Goal: Task Accomplishment & Management: Manage account settings

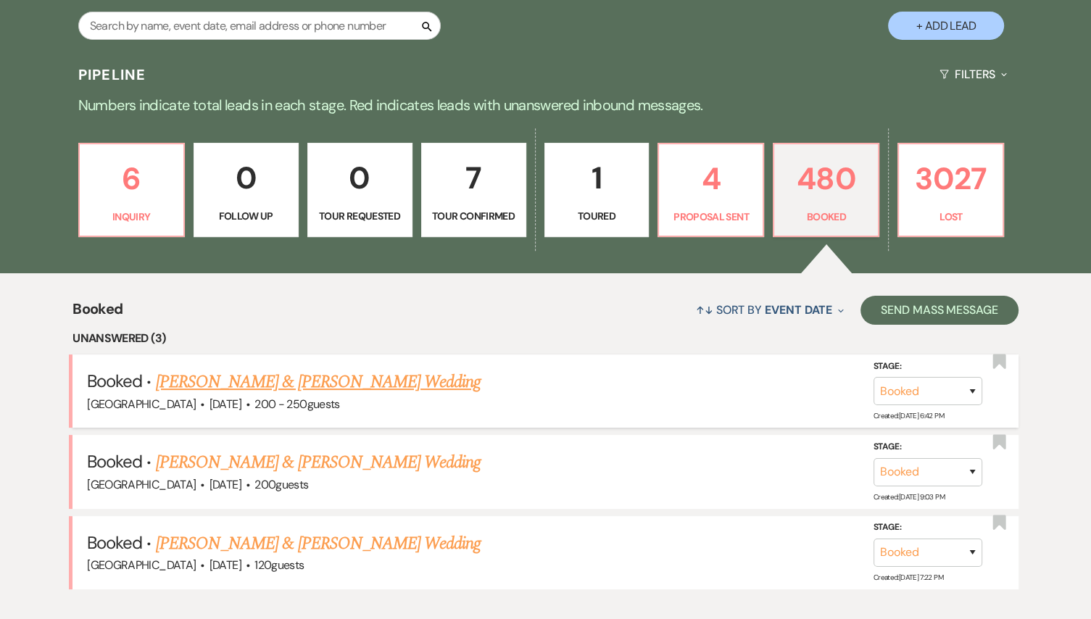
scroll to position [268, 0]
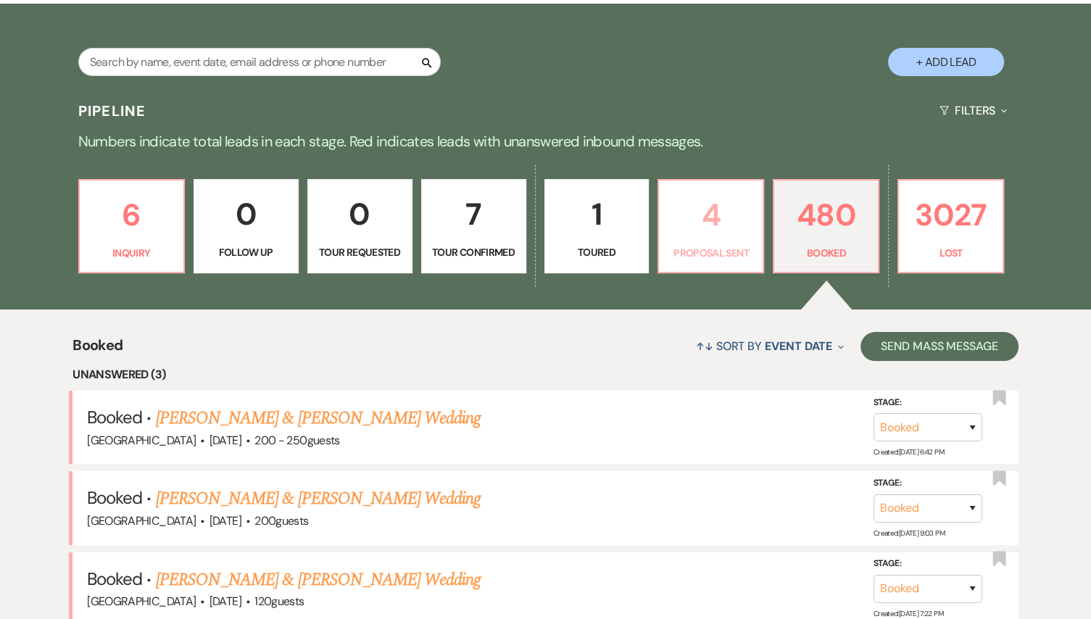
click at [722, 215] on p "4" at bounding box center [710, 215] width 86 height 49
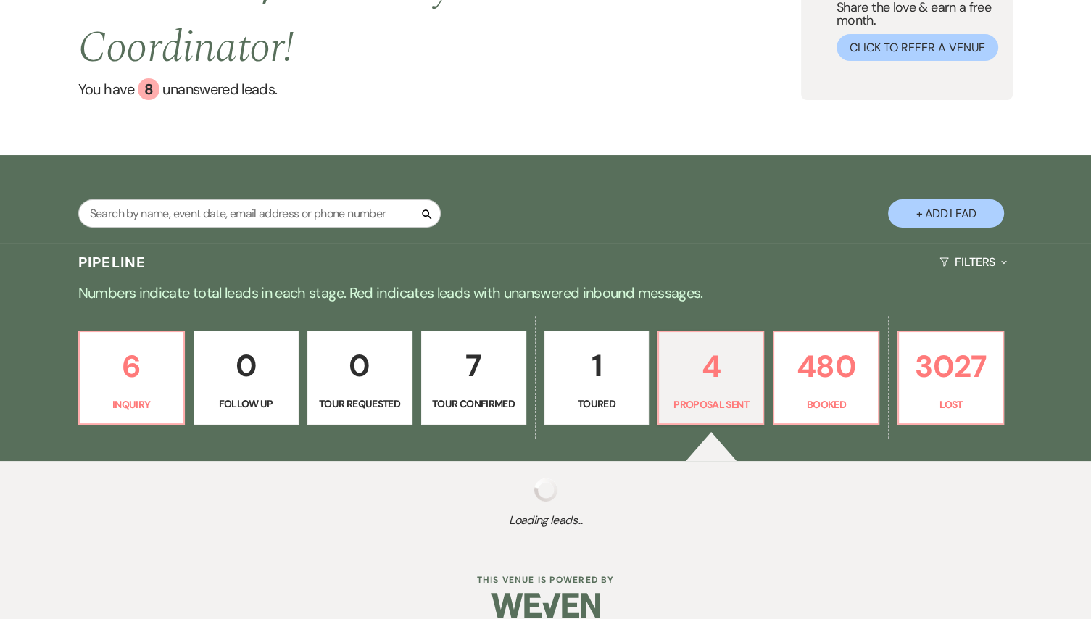
scroll to position [268, 0]
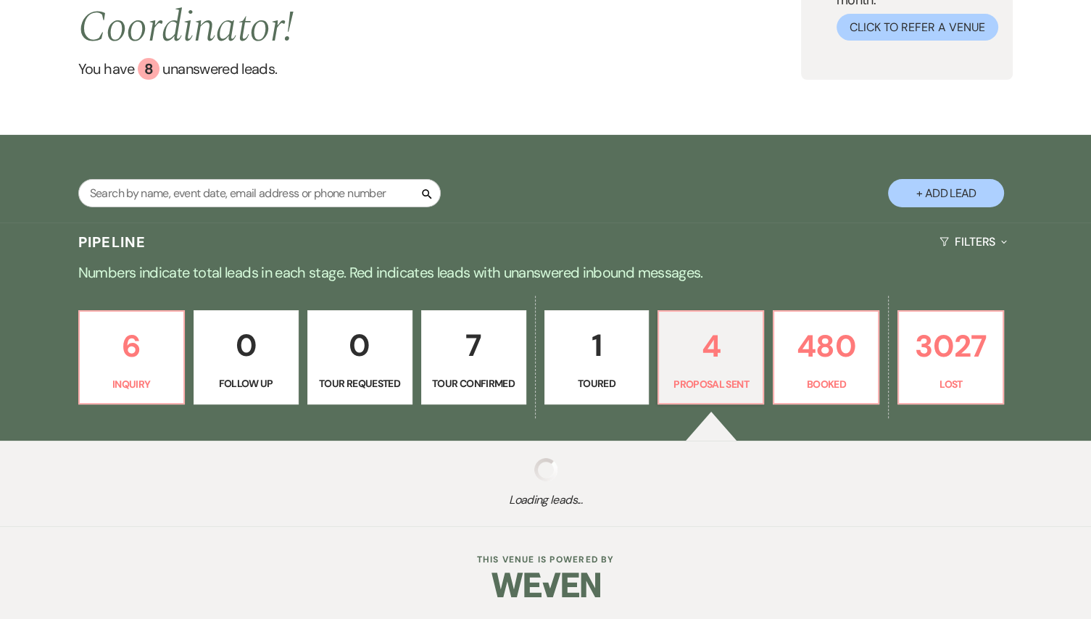
select select "6"
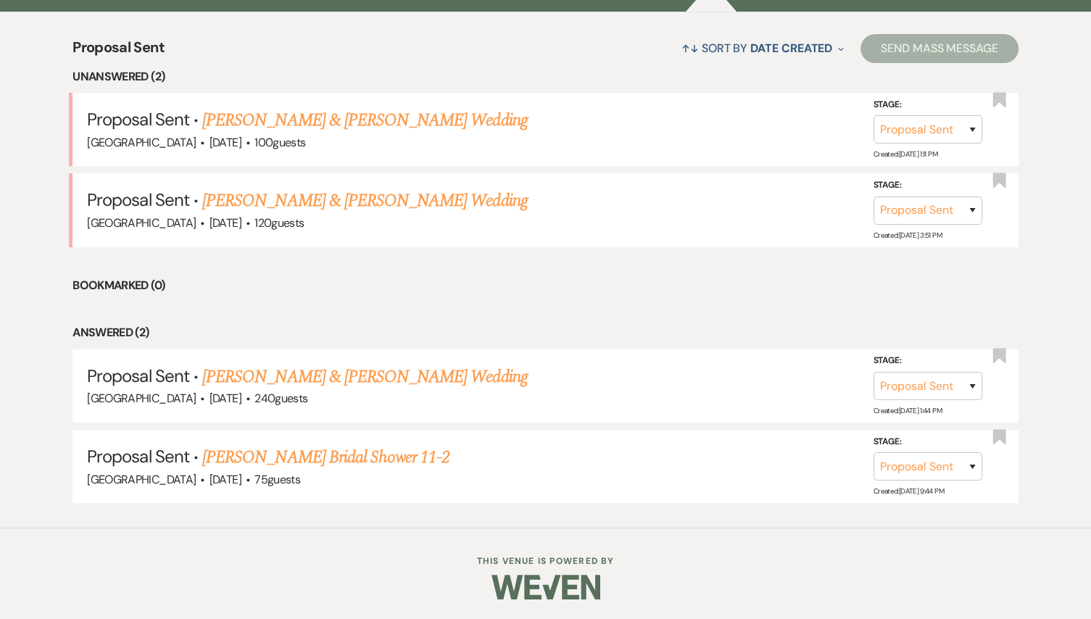
scroll to position [356, 0]
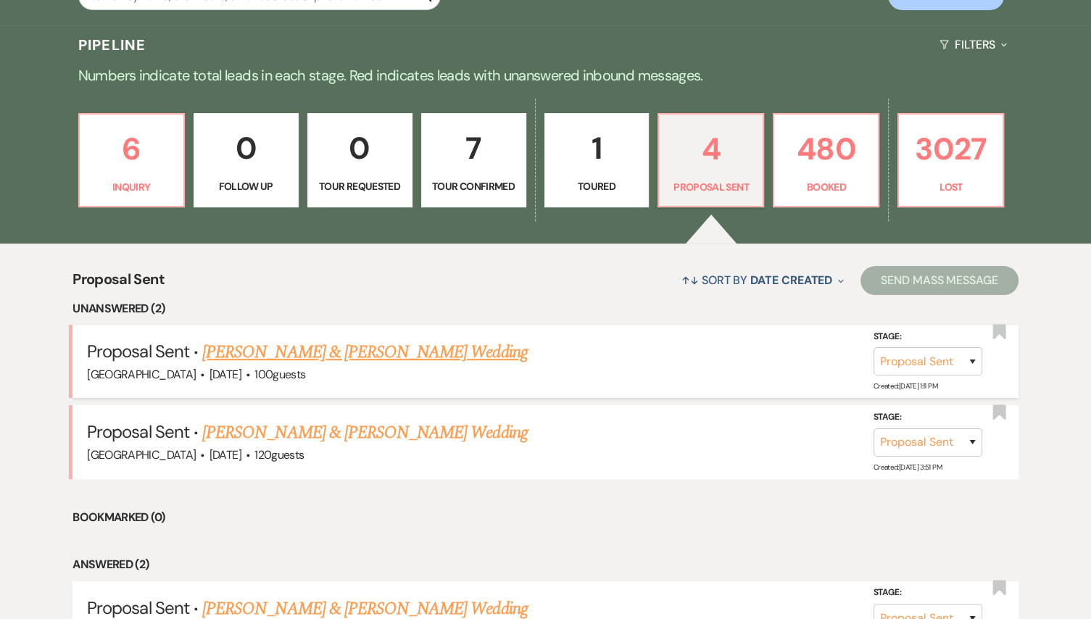
click at [412, 357] on link "[PERSON_NAME] & [PERSON_NAME] Wedding" at bounding box center [364, 352] width 325 height 26
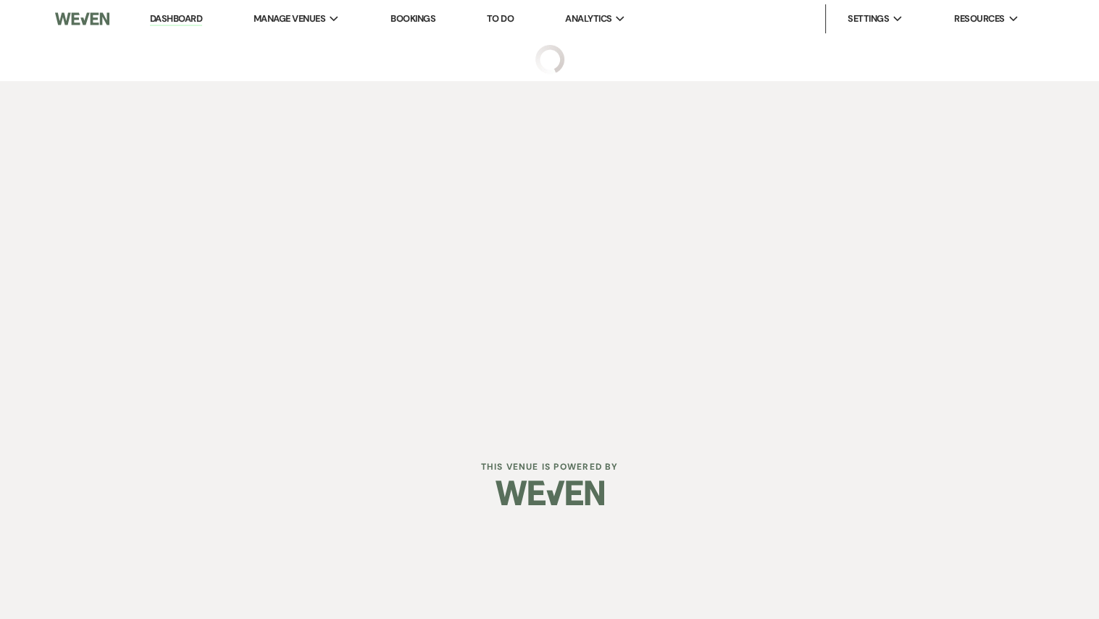
select select "6"
select select "5"
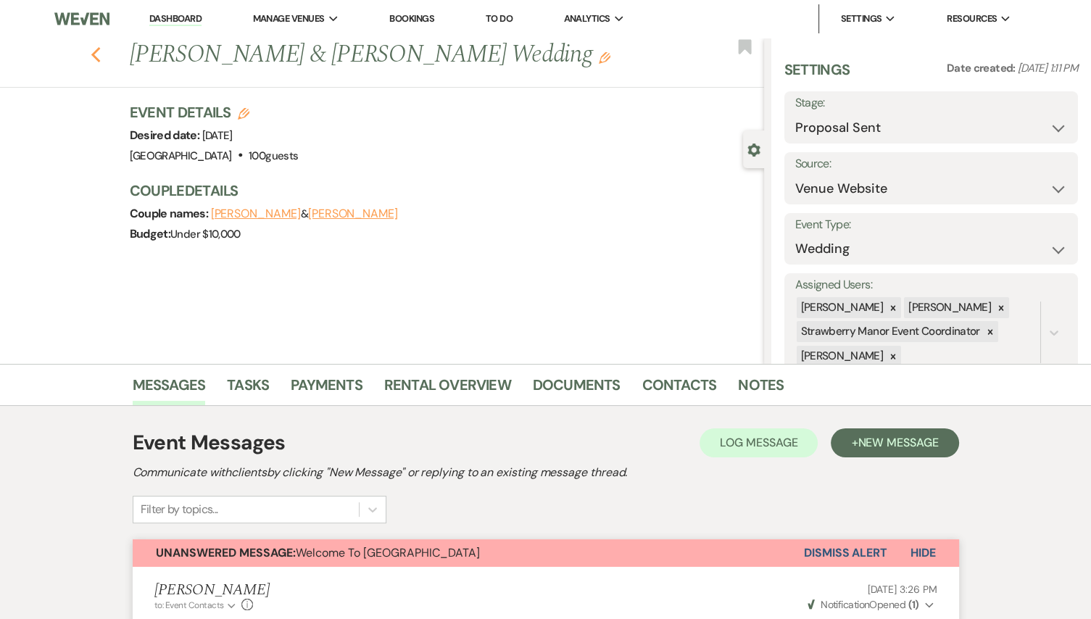
click at [100, 52] on use "button" at bounding box center [95, 55] width 9 height 16
select select "6"
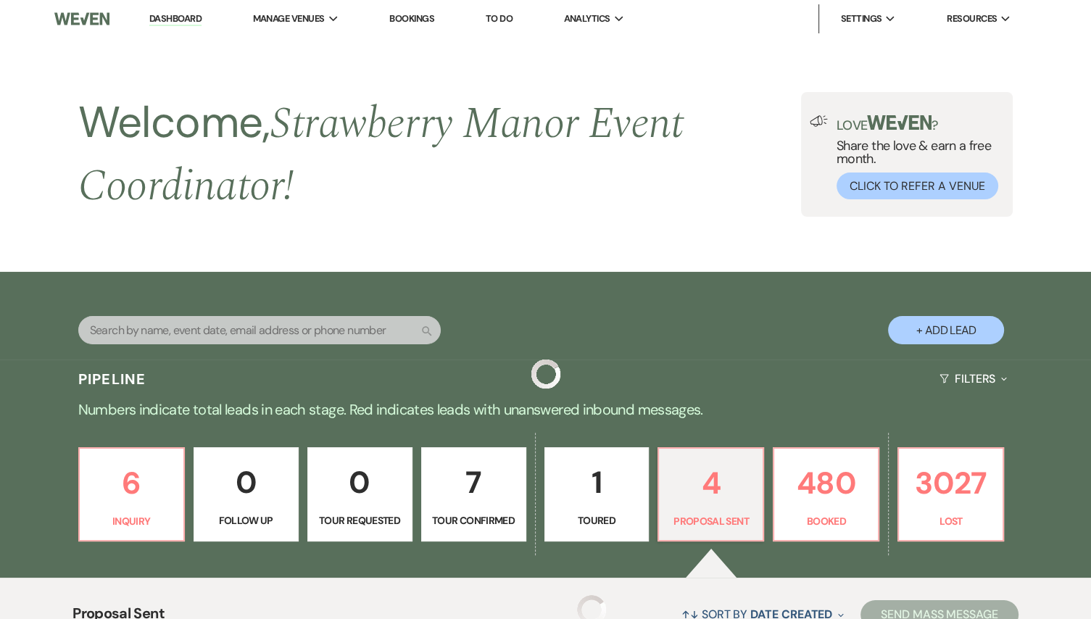
scroll to position [356, 0]
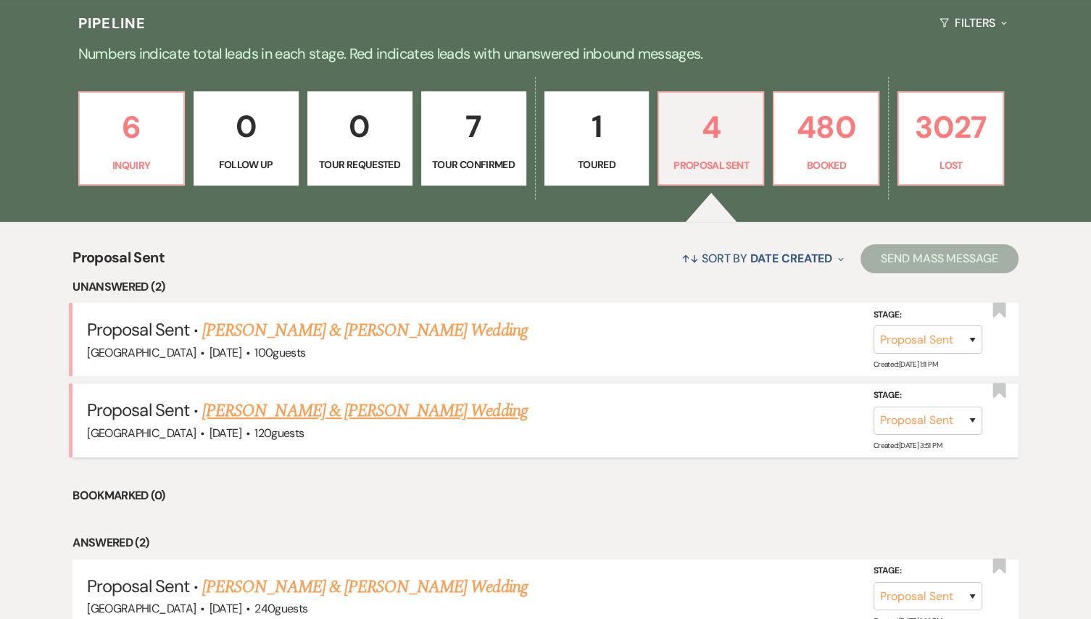
click at [341, 409] on link "[PERSON_NAME] & [PERSON_NAME] Wedding" at bounding box center [364, 411] width 325 height 26
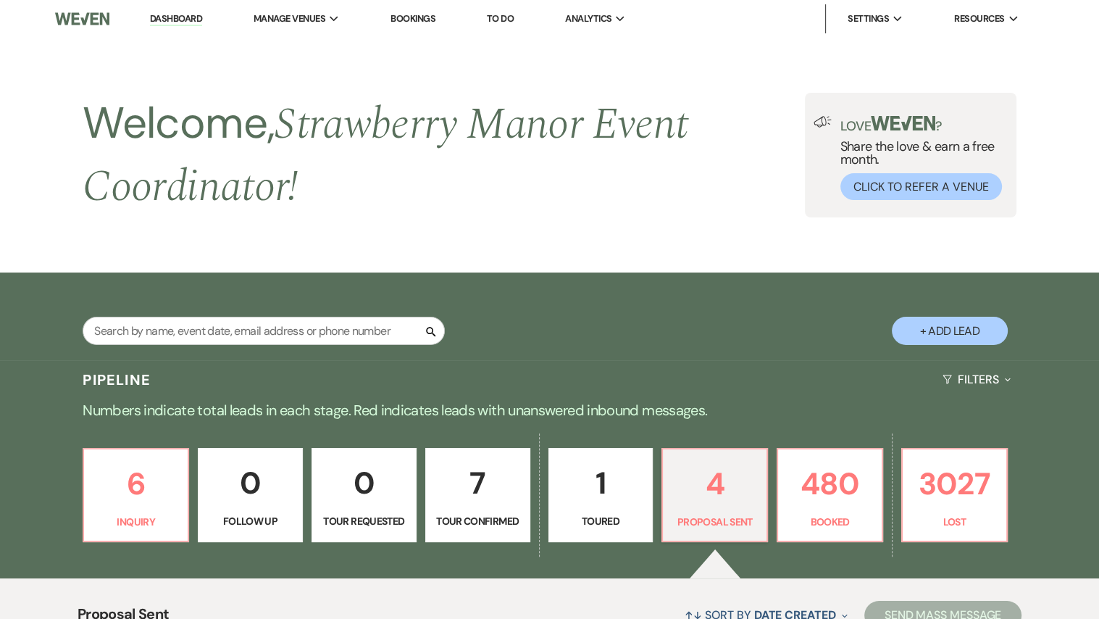
select select "6"
select select "5"
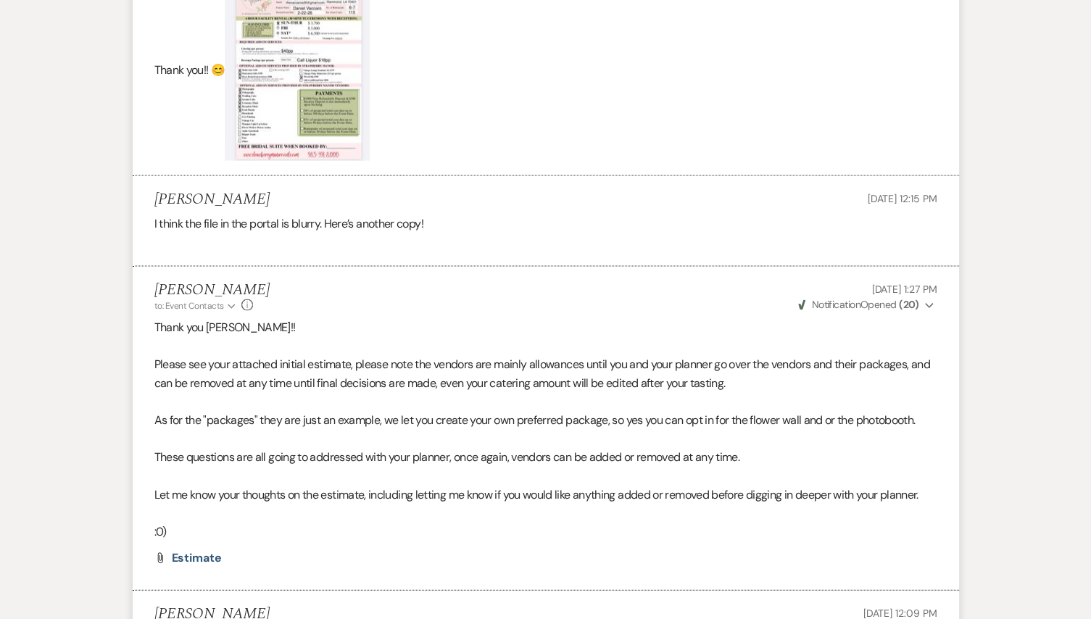
scroll to position [2816, 0]
